Goal: Transaction & Acquisition: Download file/media

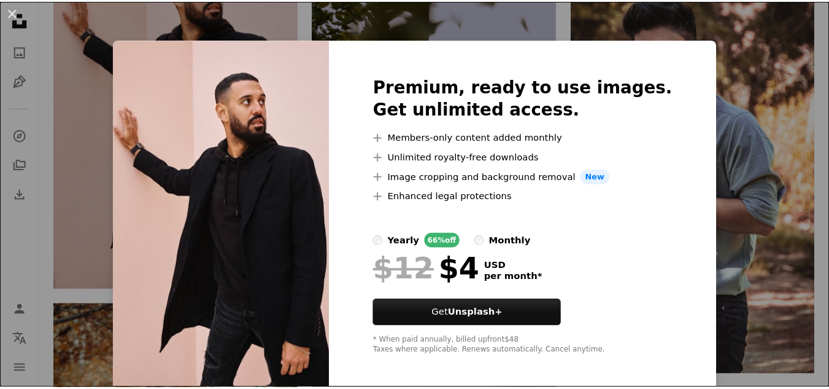
scroll to position [6, 0]
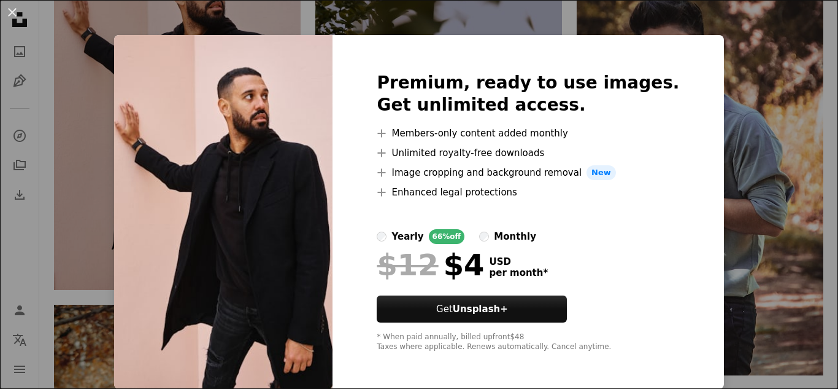
click at [473, 293] on div at bounding box center [528, 288] width 303 height 15
drag, startPoint x: 833, startPoint y: 202, endPoint x: 837, endPoint y: 258, distance: 56.6
click at [588, 341] on div "* When paid annually, billed upfront $48 Taxes where applicable. Renews automat…" at bounding box center [528, 342] width 303 height 20
click at [464, 133] on li "A plus sign Members-only content added monthly" at bounding box center [528, 133] width 303 height 15
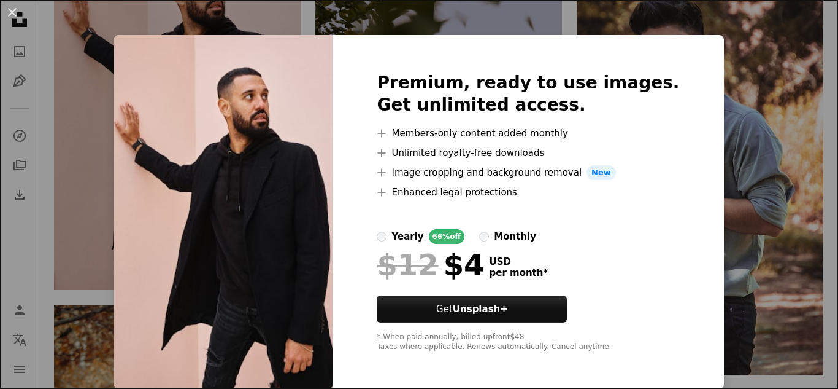
click at [133, 104] on img at bounding box center [223, 212] width 219 height 354
click at [69, 102] on div "An X shape Premium, ready to use images. Get unlimited access. A plus sign Memb…" at bounding box center [419, 194] width 838 height 389
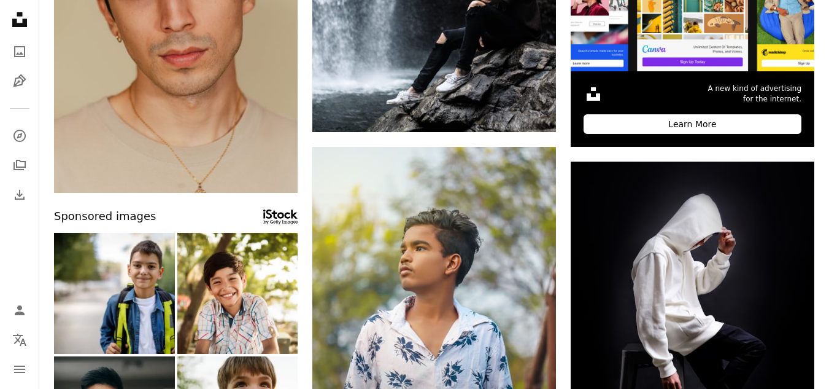
scroll to position [0, 0]
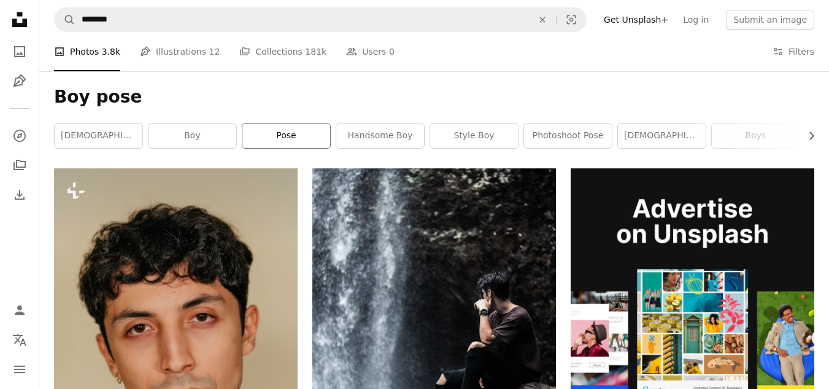
click at [269, 132] on link "pose" at bounding box center [286, 135] width 88 height 25
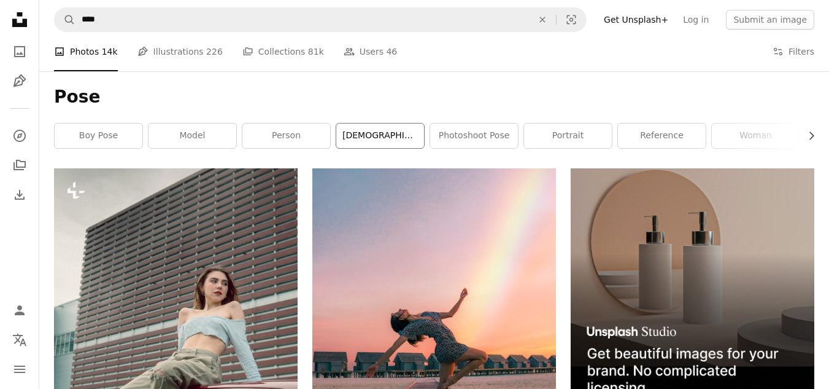
click at [392, 140] on link "[DEMOGRAPHIC_DATA] pose" at bounding box center [380, 135] width 88 height 25
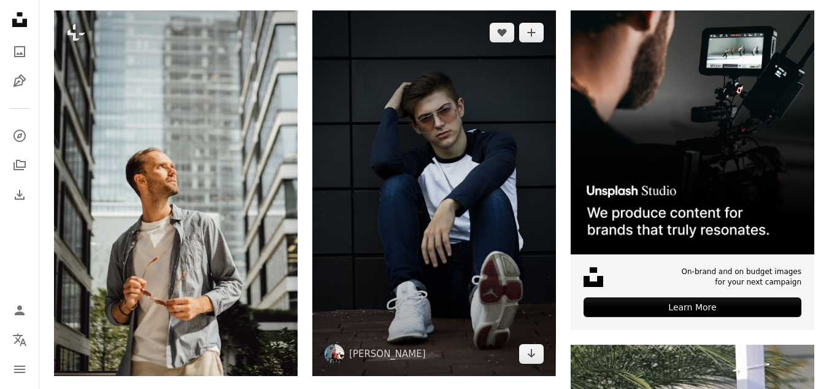
scroll to position [158, 0]
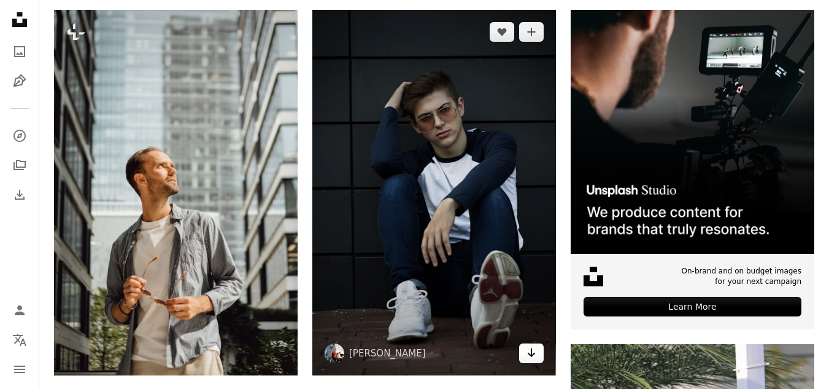
click at [523, 358] on link "Arrow pointing down" at bounding box center [531, 353] width 25 height 20
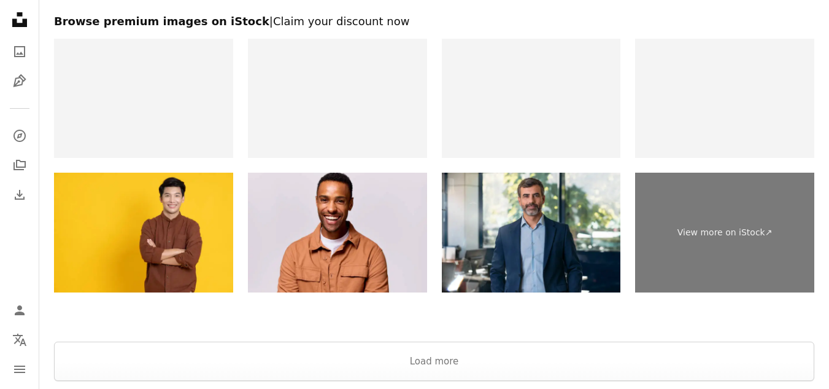
scroll to position [3199, 0]
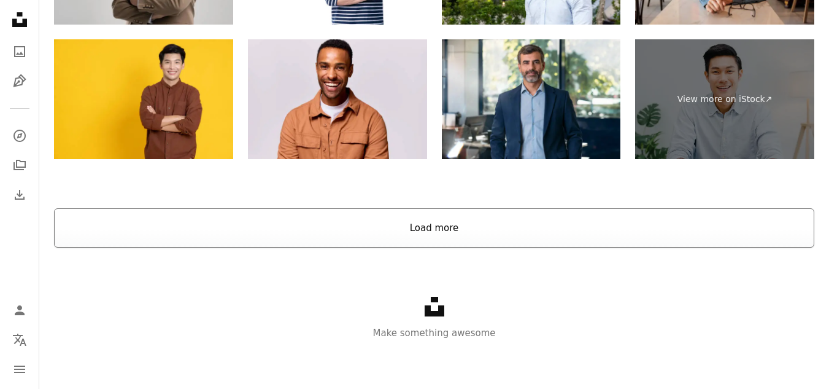
click at [441, 239] on button "Load more" at bounding box center [434, 227] width 761 height 39
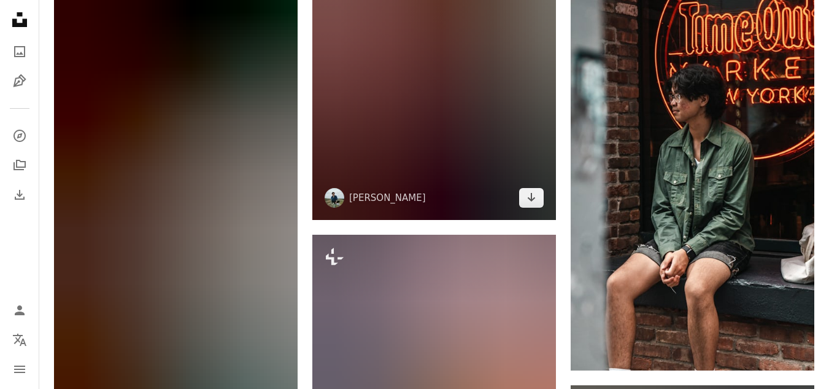
scroll to position [8940, 0]
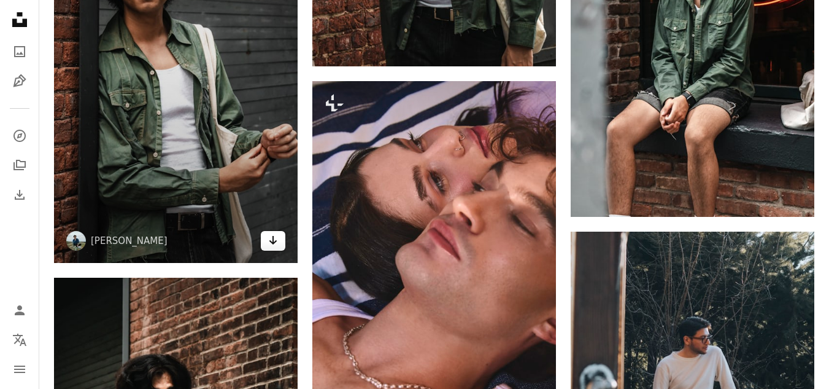
click at [271, 247] on icon "Arrow pointing down" at bounding box center [273, 240] width 10 height 15
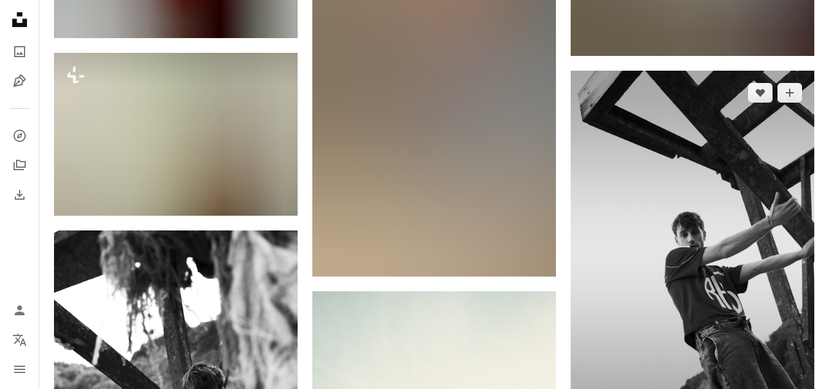
scroll to position [19110, 0]
